Goal: Find specific page/section: Find specific page/section

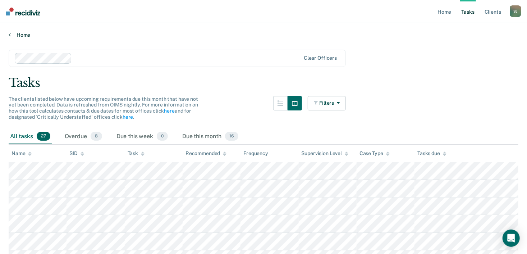
click at [19, 34] on link "Home" at bounding box center [263, 35] width 509 height 6
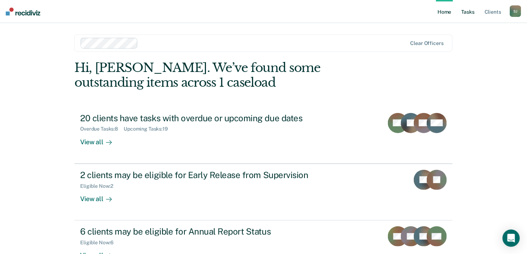
click at [468, 12] on link "Tasks" at bounding box center [468, 11] width 16 height 23
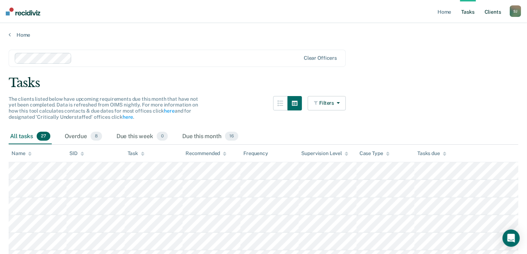
click at [493, 15] on link "Client s" at bounding box center [492, 11] width 19 height 23
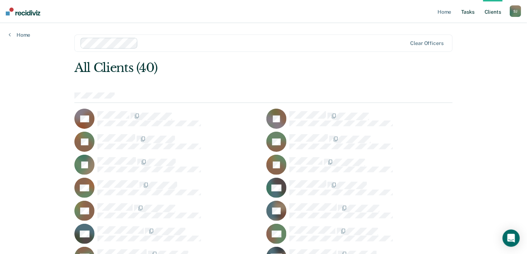
click at [476, 14] on link "Tasks" at bounding box center [468, 11] width 16 height 23
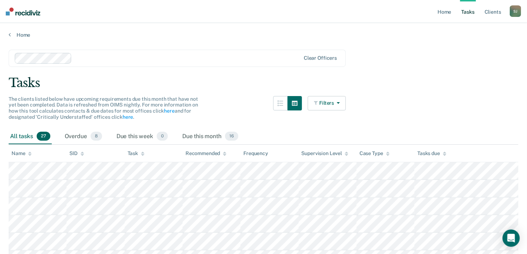
click at [325, 105] on button "Filters" at bounding box center [326, 103] width 38 height 14
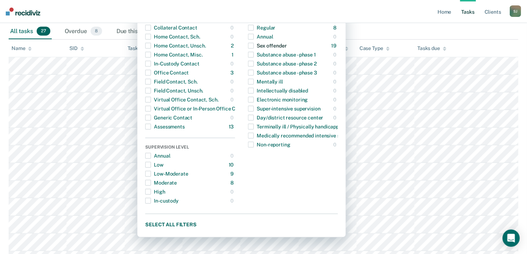
scroll to position [111, 0]
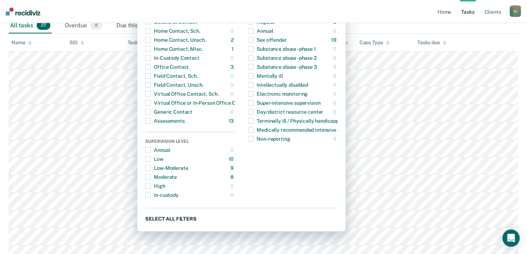
click at [186, 218] on button "Select all filters" at bounding box center [241, 218] width 193 height 9
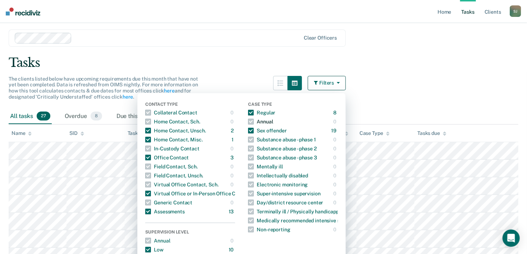
scroll to position [0, 0]
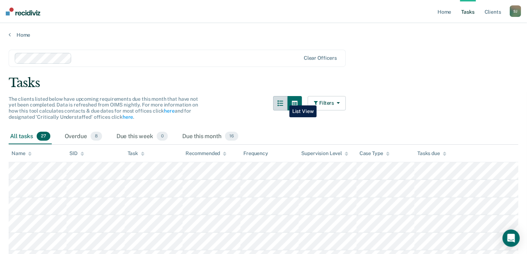
click at [283, 100] on icon "button" at bounding box center [280, 103] width 6 height 6
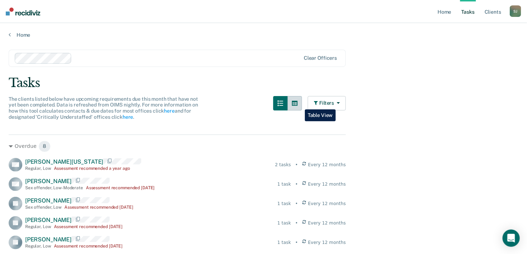
click at [297, 104] on icon "button" at bounding box center [295, 103] width 6 height 6
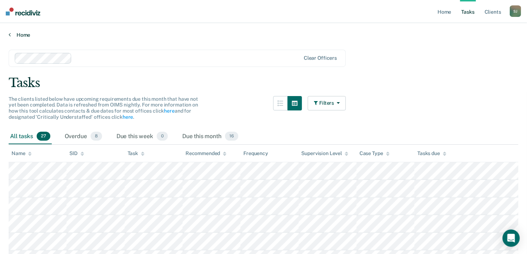
click at [21, 36] on link "Home" at bounding box center [263, 35] width 509 height 6
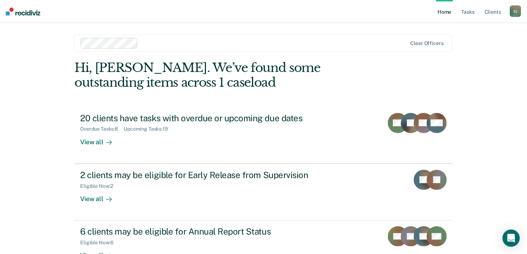
click at [447, 15] on link "Home" at bounding box center [444, 11] width 17 height 23
click at [446, 14] on link "Home" at bounding box center [444, 11] width 17 height 23
click at [499, 11] on link "Client s" at bounding box center [492, 11] width 19 height 23
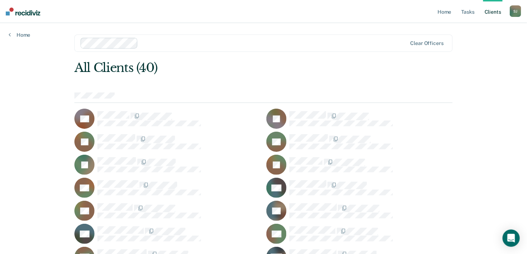
click at [361, 44] on div at bounding box center [274, 43] width 266 height 8
click at [441, 14] on link "Home" at bounding box center [444, 11] width 17 height 23
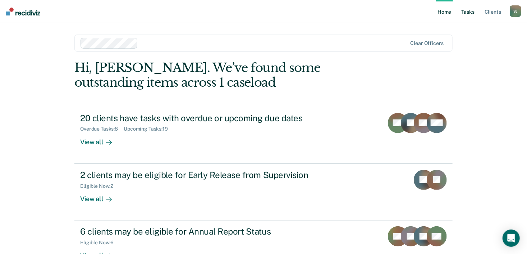
click at [468, 13] on link "Tasks" at bounding box center [468, 11] width 16 height 23
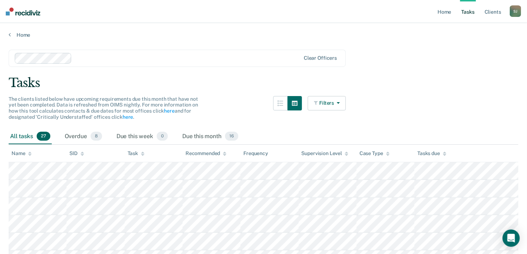
click at [319, 104] on icon "button" at bounding box center [316, 102] width 5 height 5
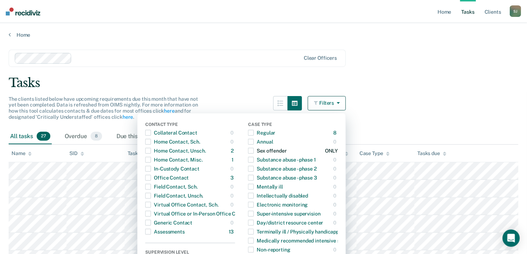
click at [278, 149] on div "Sex offender" at bounding box center [267, 150] width 38 height 11
click at [254, 149] on span "button" at bounding box center [251, 151] width 6 height 6
click at [180, 75] on div "Tasks" at bounding box center [263, 82] width 509 height 15
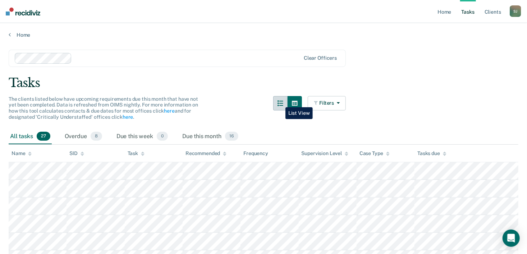
click at [280, 102] on button "button" at bounding box center [280, 103] width 14 height 14
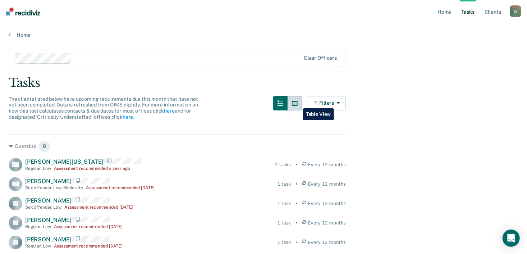
click at [297, 103] on icon "button" at bounding box center [295, 103] width 6 height 6
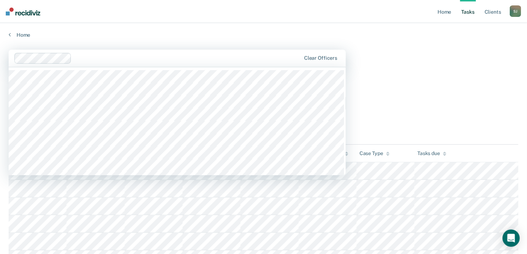
click at [214, 51] on div "Clear officers" at bounding box center [177, 58] width 337 height 17
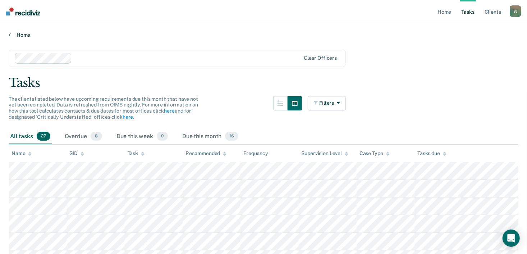
click at [21, 33] on link "Home" at bounding box center [263, 35] width 509 height 6
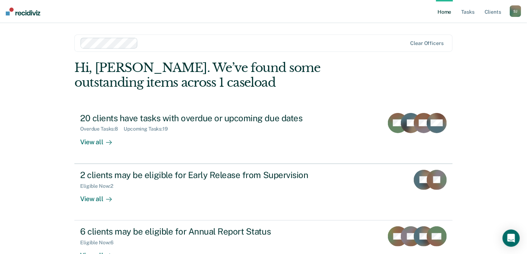
click at [449, 14] on link "Home" at bounding box center [444, 11] width 17 height 23
click at [518, 11] on div "[PERSON_NAME]" at bounding box center [514, 10] width 11 height 11
click at [451, 16] on link "Home" at bounding box center [444, 11] width 17 height 23
click at [468, 14] on link "Tasks" at bounding box center [468, 11] width 16 height 23
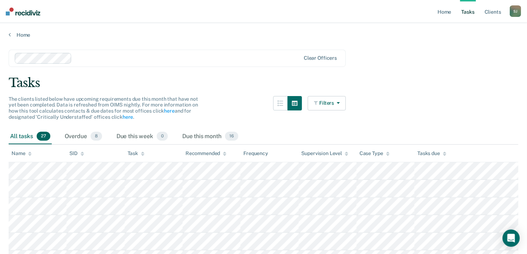
click at [329, 103] on button "Filters" at bounding box center [326, 103] width 38 height 14
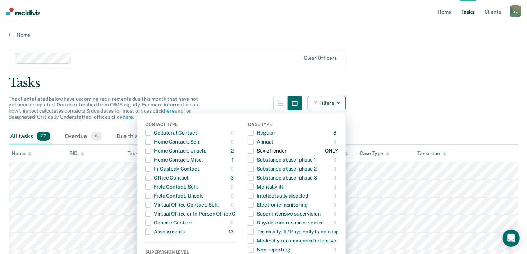
click at [254, 150] on span "button" at bounding box center [251, 151] width 6 height 6
